Goal: Find specific page/section: Find specific page/section

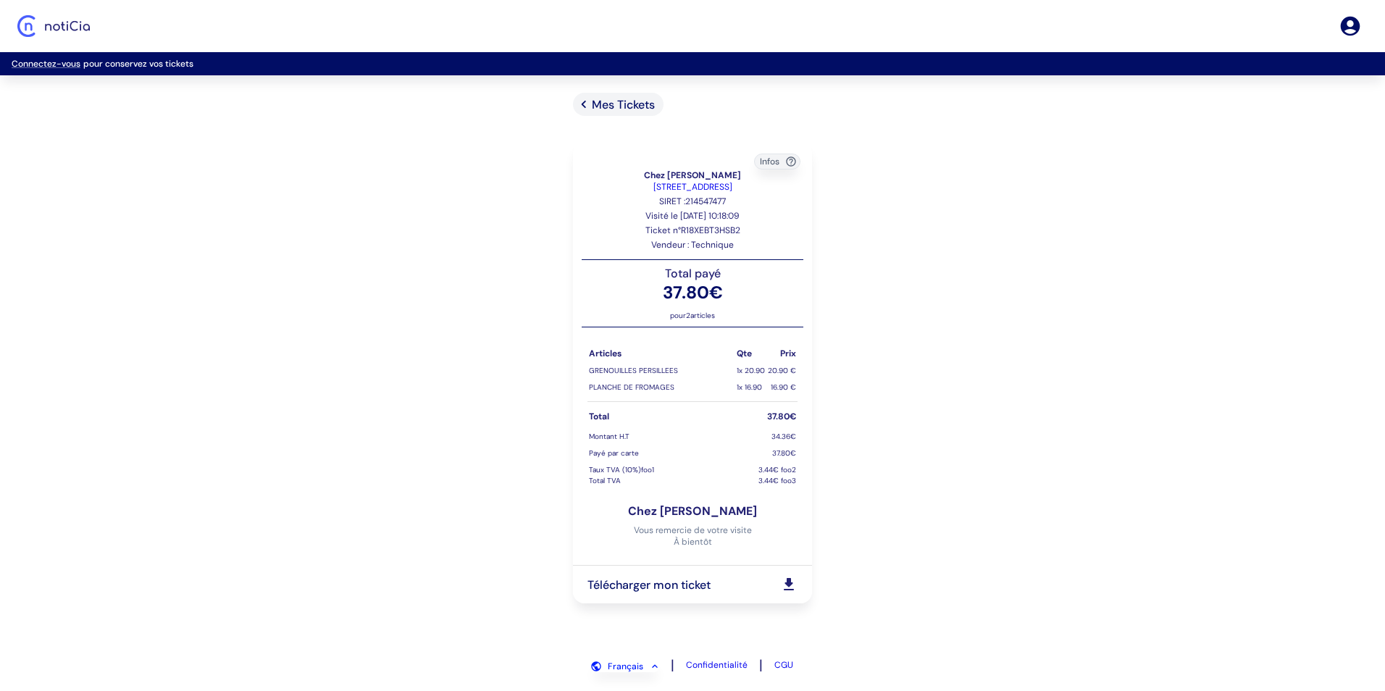
click at [605, 94] on div "Mes Tickets" at bounding box center [618, 104] width 91 height 23
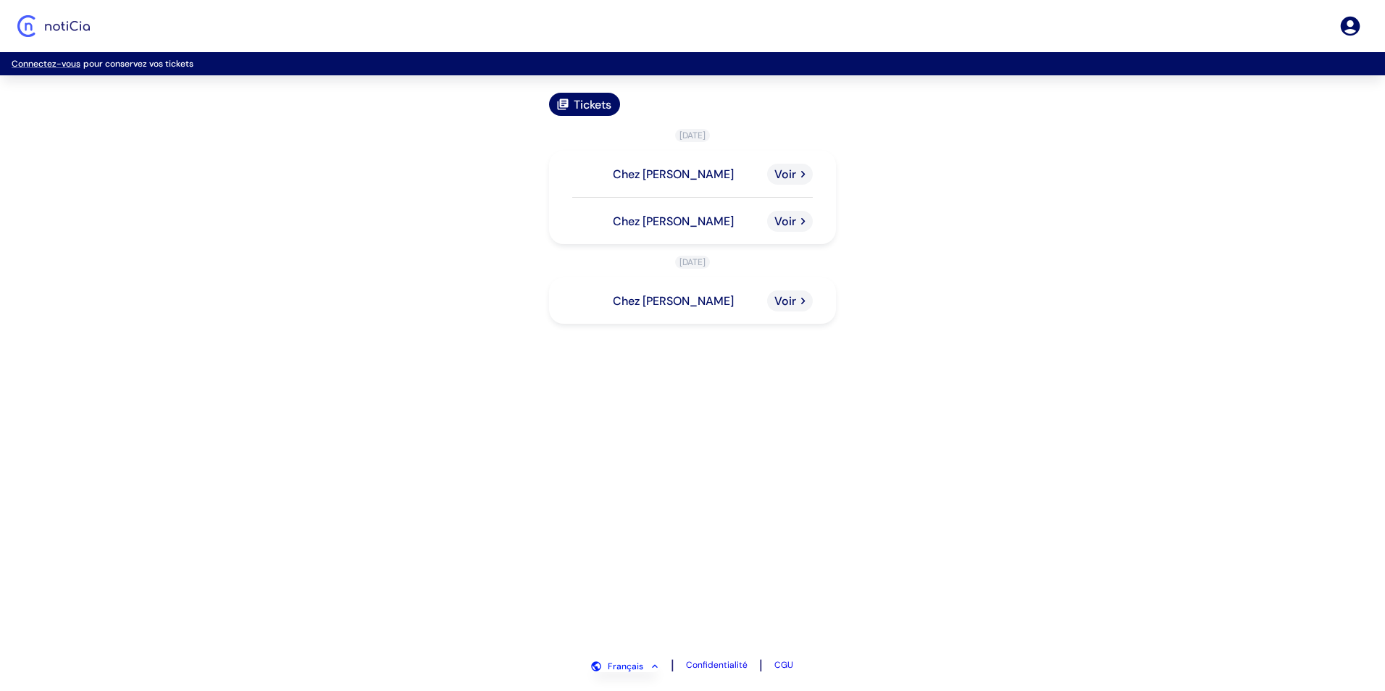
click at [675, 167] on p "Chez [PERSON_NAME]" at bounding box center [673, 174] width 121 height 15
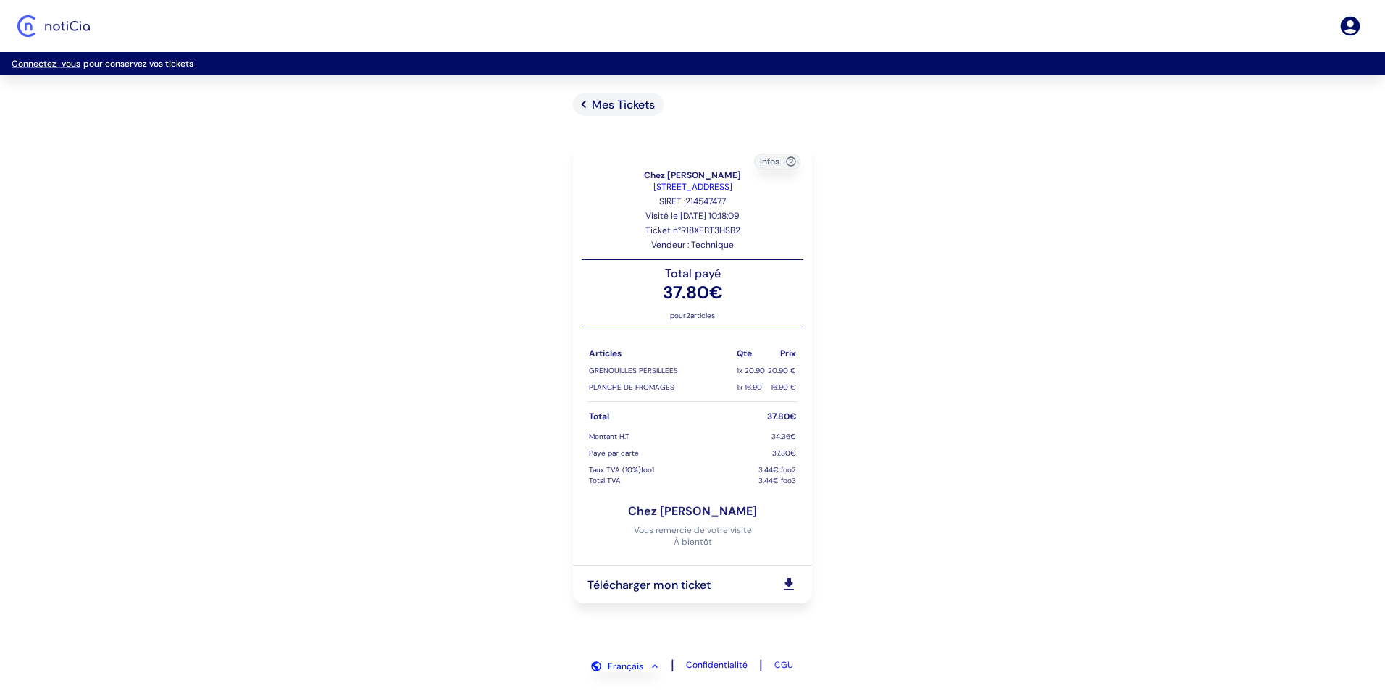
click at [636, 108] on span "Mes Tickets" at bounding box center [623, 104] width 63 height 15
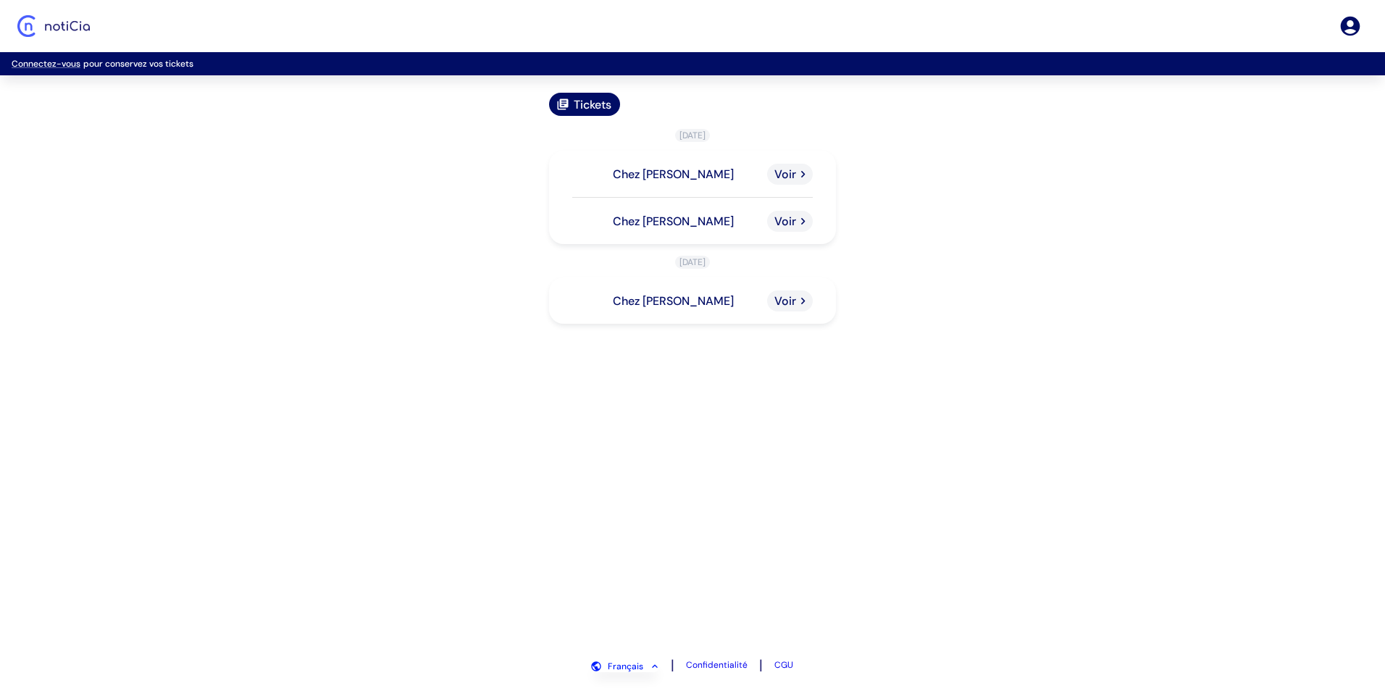
click at [684, 224] on p "Chez [PERSON_NAME]" at bounding box center [673, 221] width 121 height 15
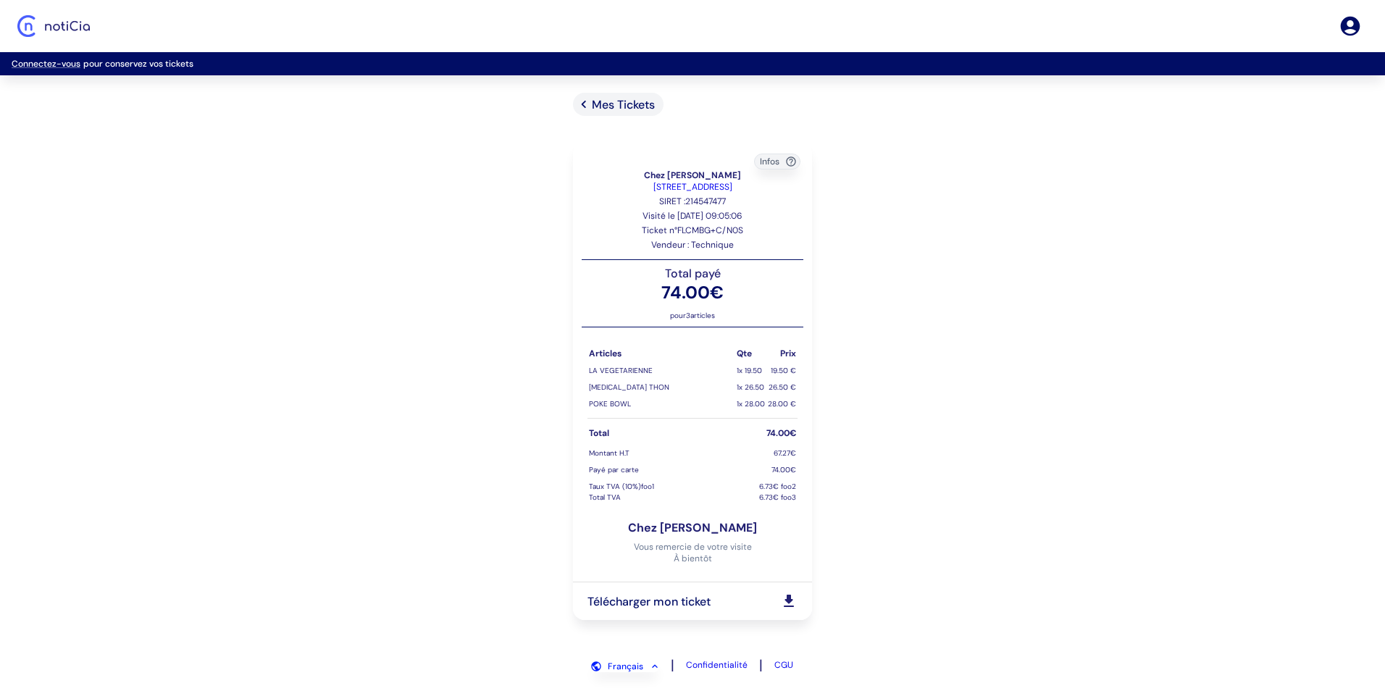
click at [620, 103] on span "Mes Tickets" at bounding box center [623, 104] width 63 height 15
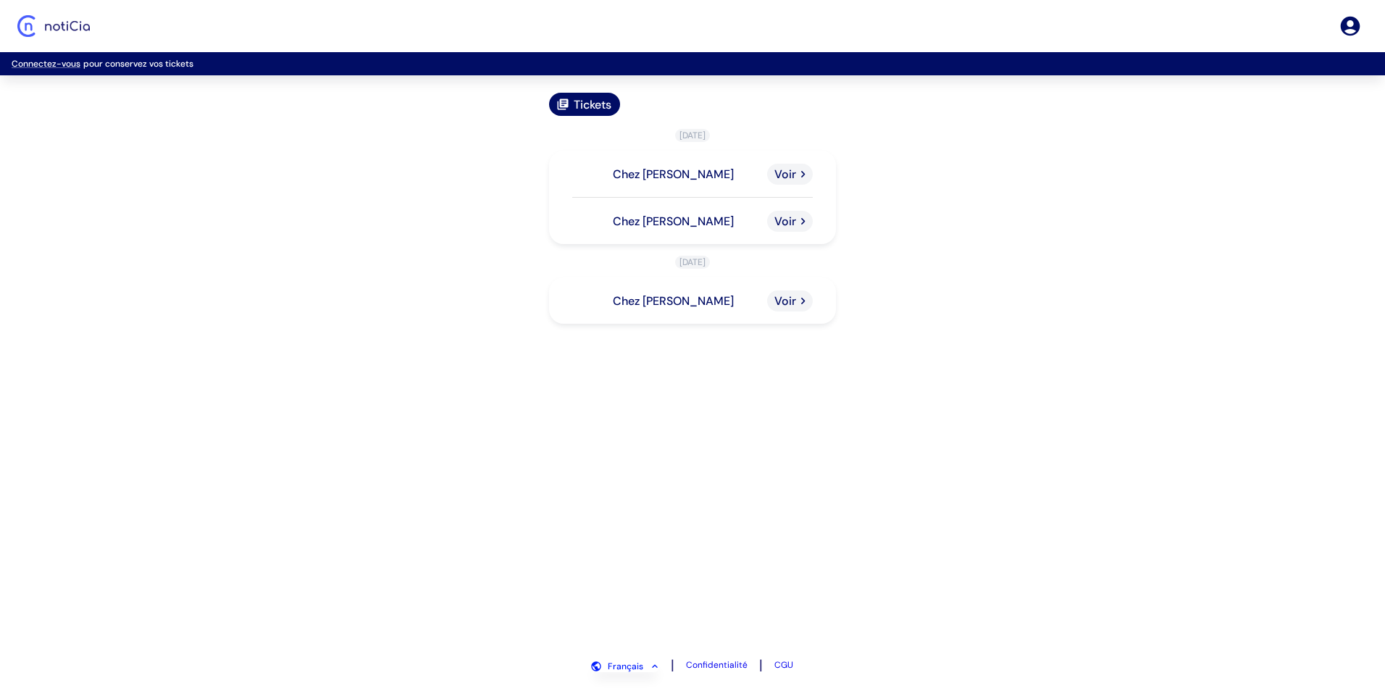
click at [662, 179] on p "Chez [PERSON_NAME]" at bounding box center [673, 174] width 121 height 15
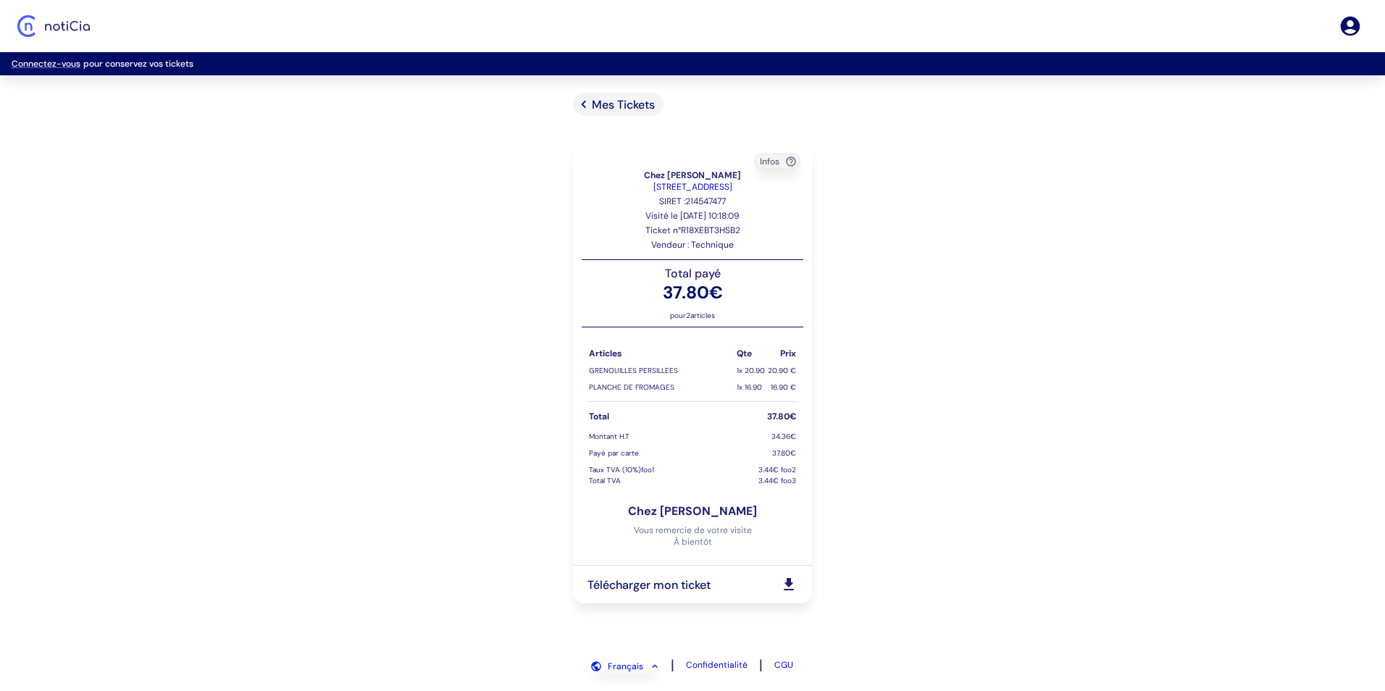
click at [631, 101] on span "Mes Tickets" at bounding box center [623, 104] width 63 height 15
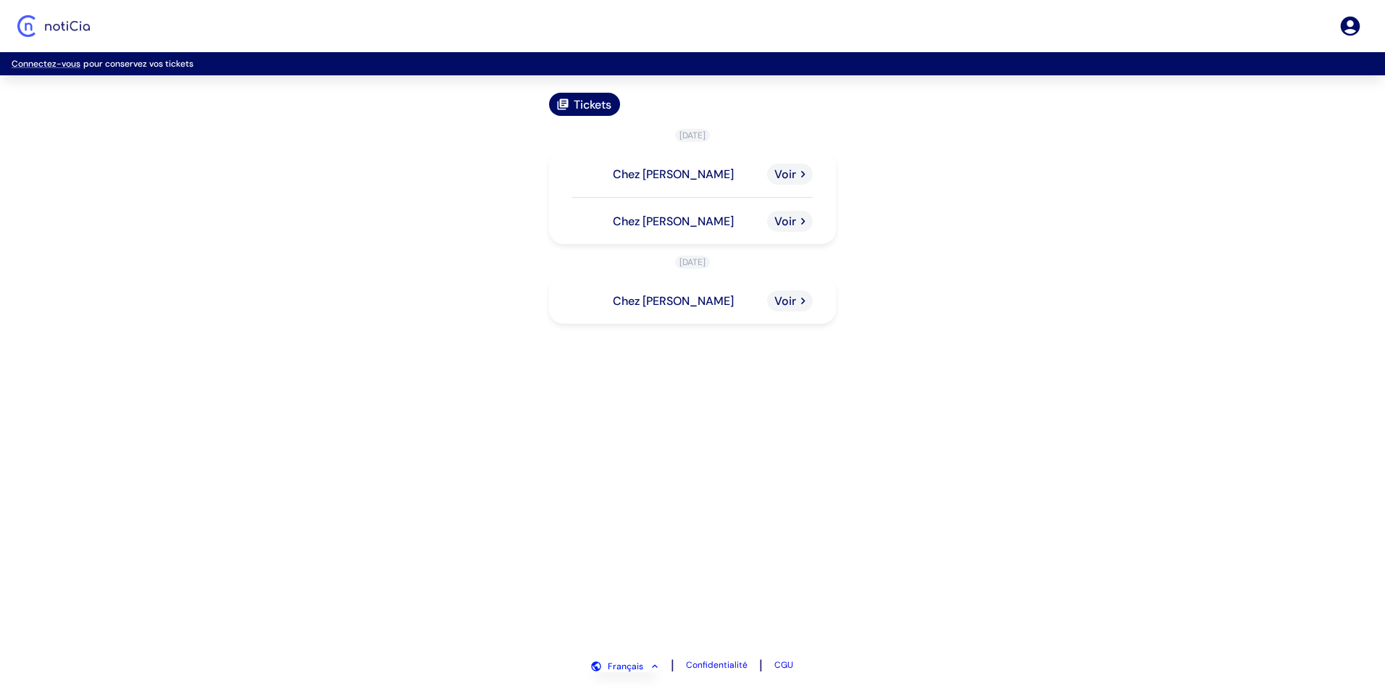
click at [673, 214] on p "Chez [PERSON_NAME]" at bounding box center [673, 221] width 121 height 15
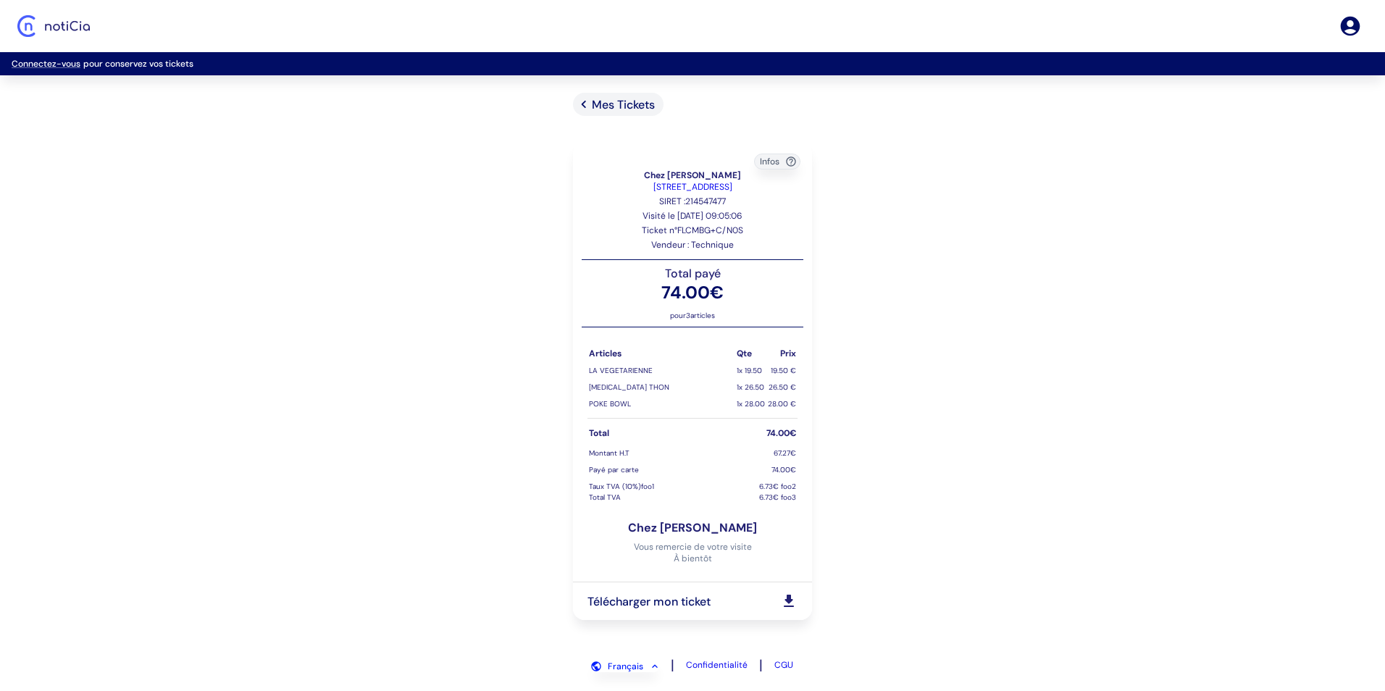
click at [632, 109] on span "Mes Tickets" at bounding box center [623, 104] width 63 height 15
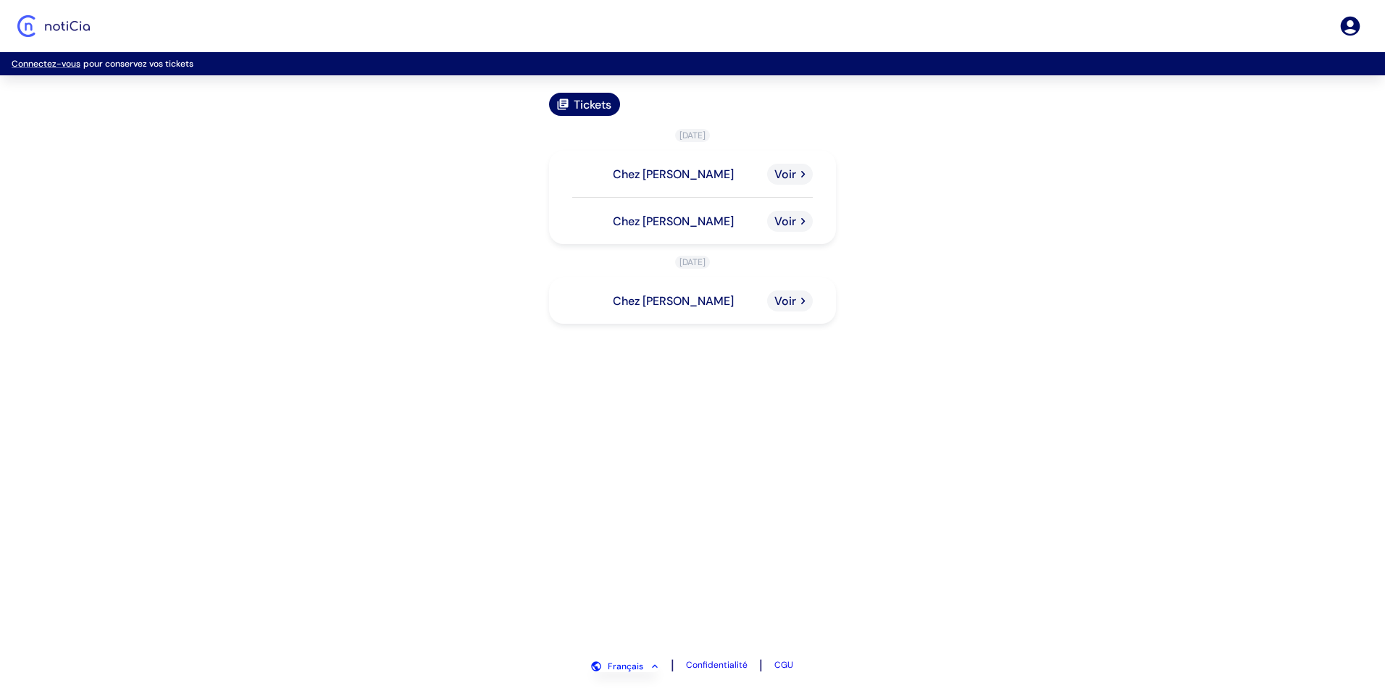
click at [668, 219] on p "Chez [PERSON_NAME]" at bounding box center [673, 221] width 121 height 15
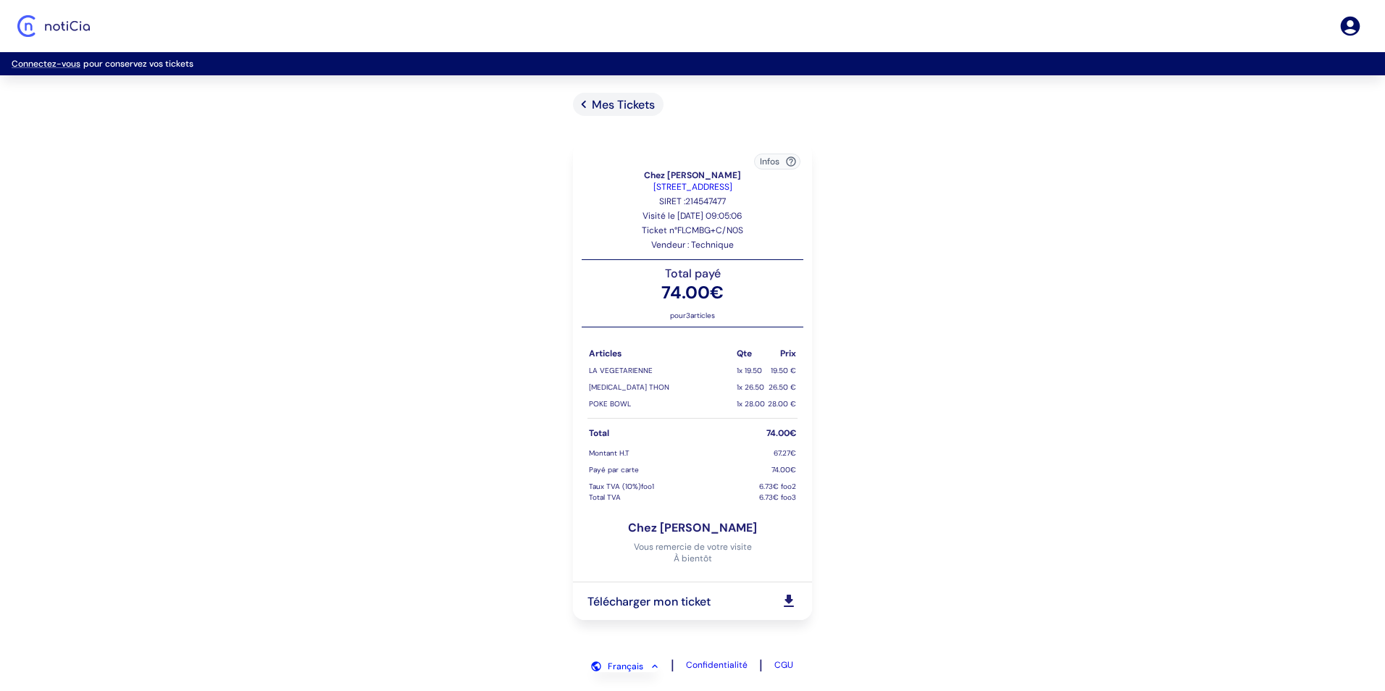
click at [789, 158] on icon "button" at bounding box center [791, 162] width 12 height 12
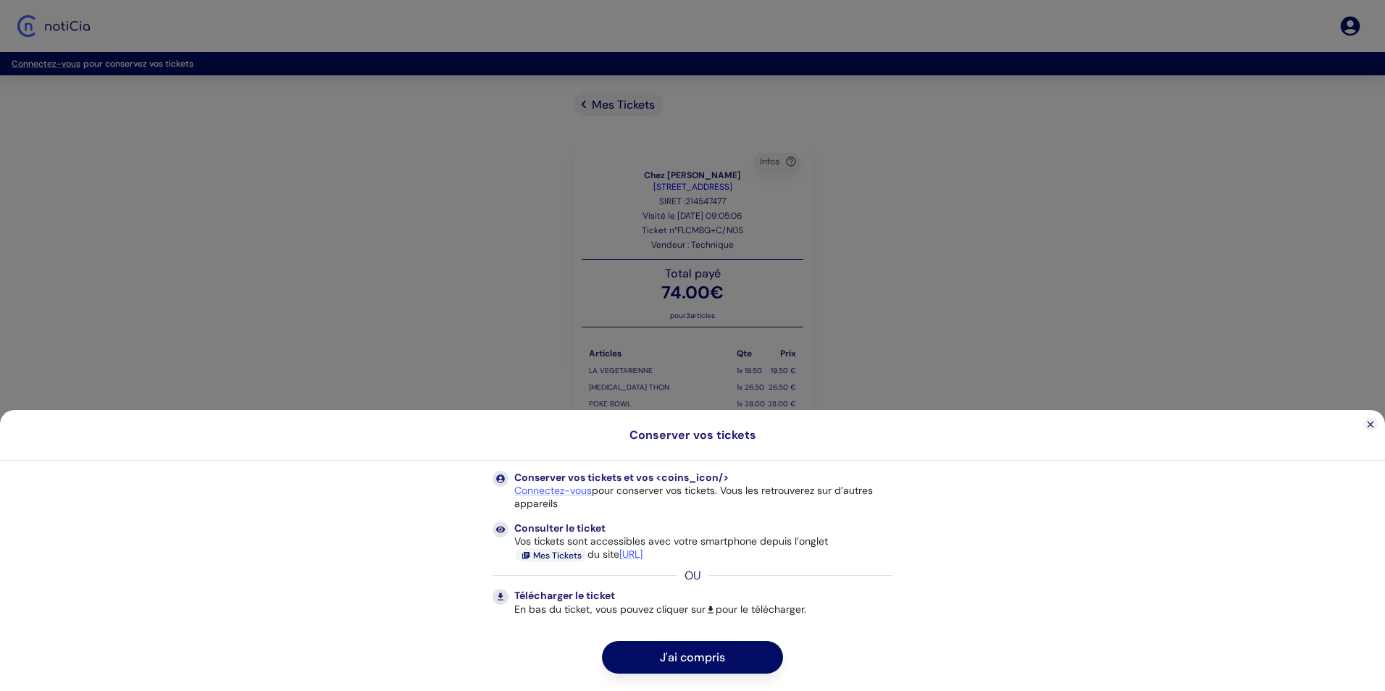
click at [860, 290] on div at bounding box center [692, 345] width 1385 height 691
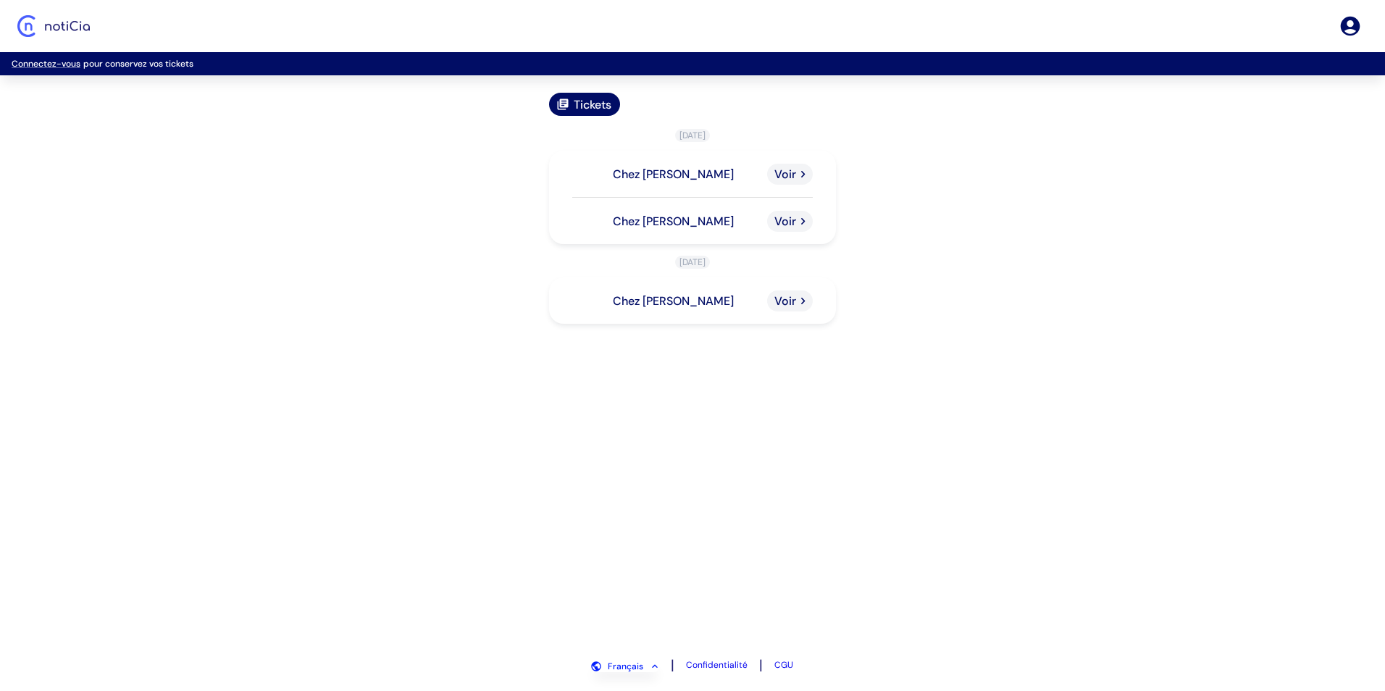
click at [675, 172] on p "Chez [PERSON_NAME]" at bounding box center [673, 174] width 121 height 15
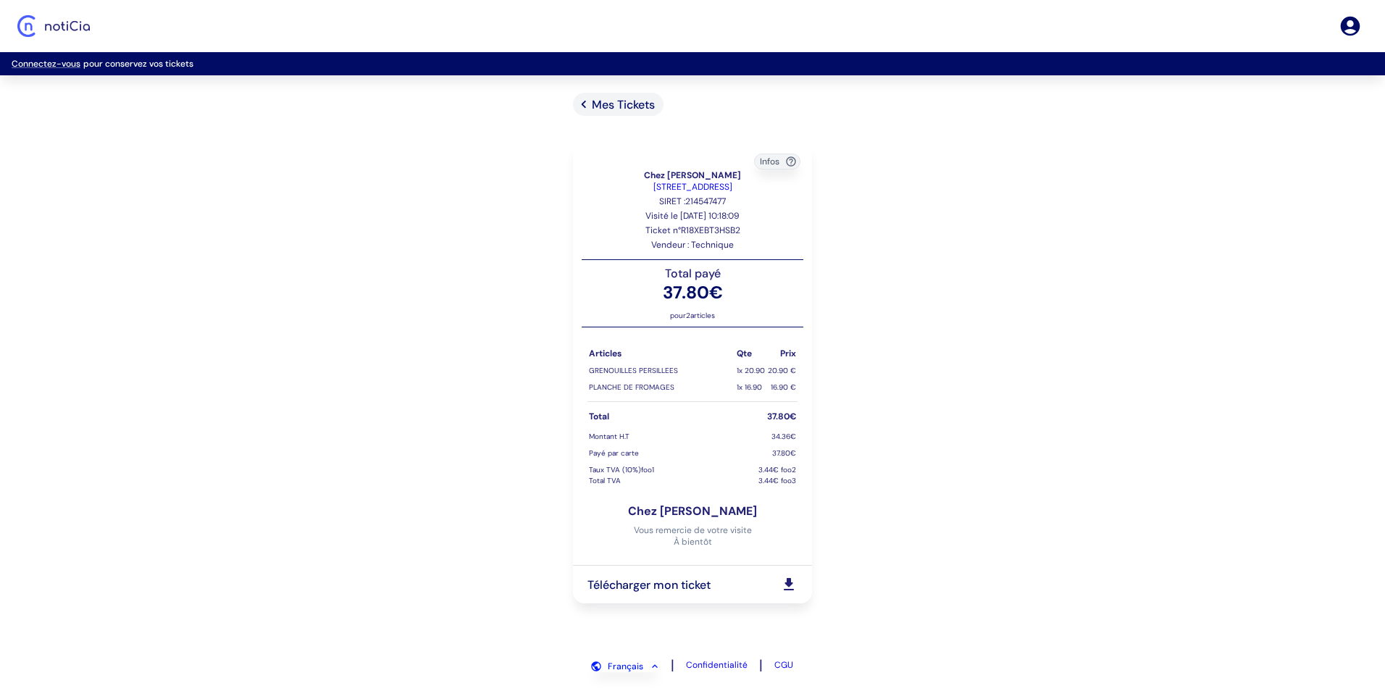
click at [1046, 459] on div "Mes Tickets Infos Chez [PERSON_NAME] [STREET_ADDRESS] SIRET : 214547477 Visité …" at bounding box center [692, 369] width 1385 height 552
click at [604, 97] on span "Mes Tickets" at bounding box center [623, 104] width 63 height 15
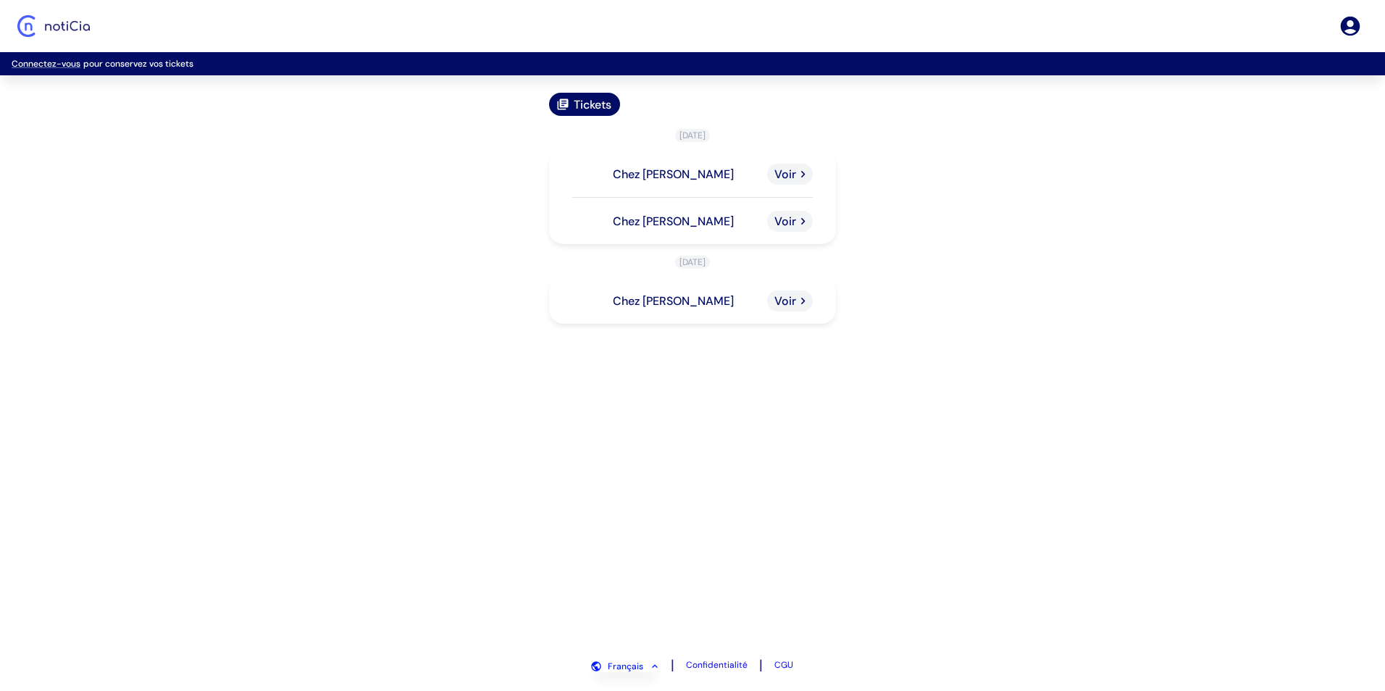
click at [691, 171] on div "Chez [PERSON_NAME]" at bounding box center [692, 174] width 287 height 46
